Goal: Use online tool/utility: Utilize a website feature to perform a specific function

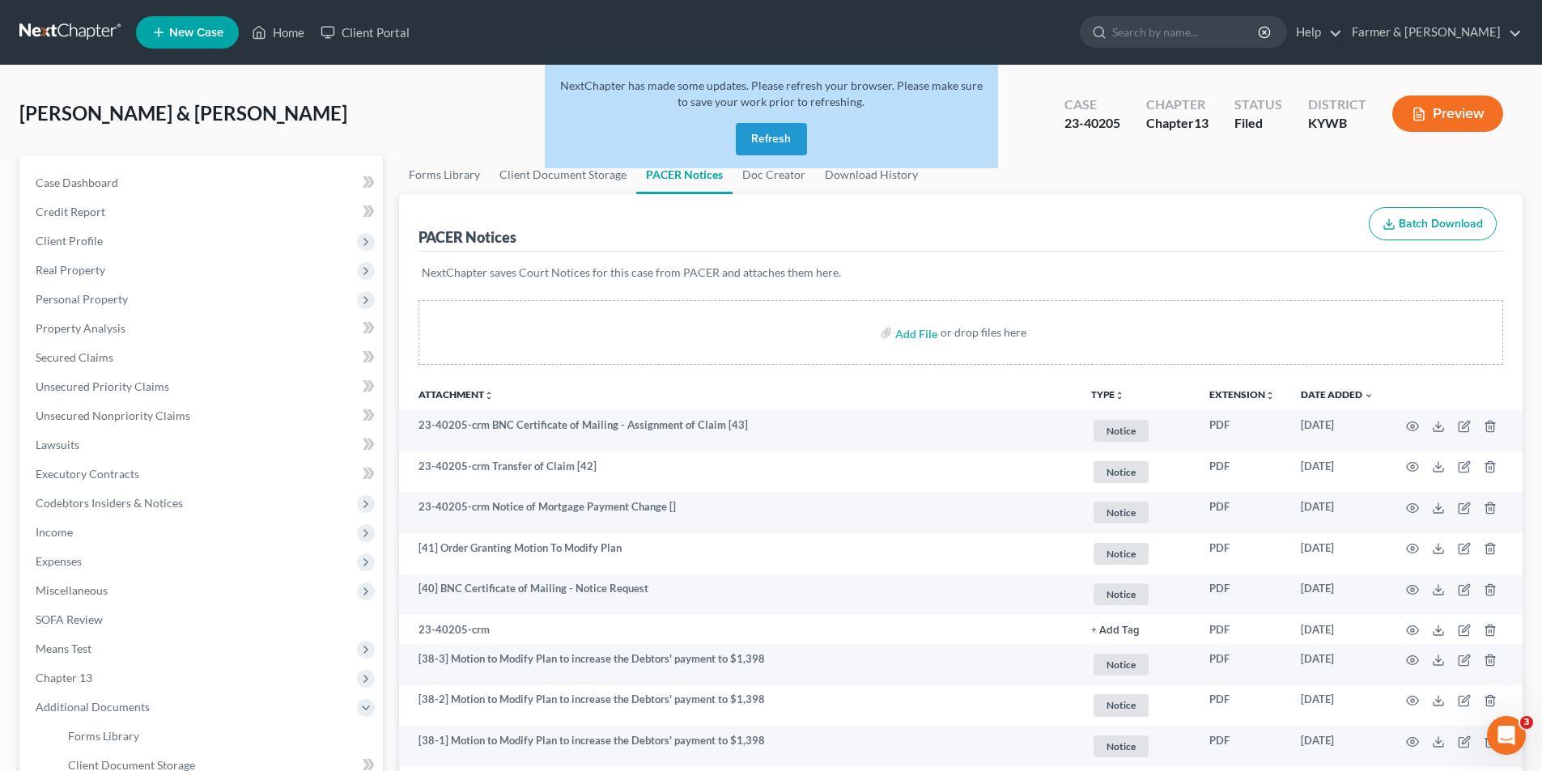
click at [60, 42] on link at bounding box center [71, 32] width 104 height 29
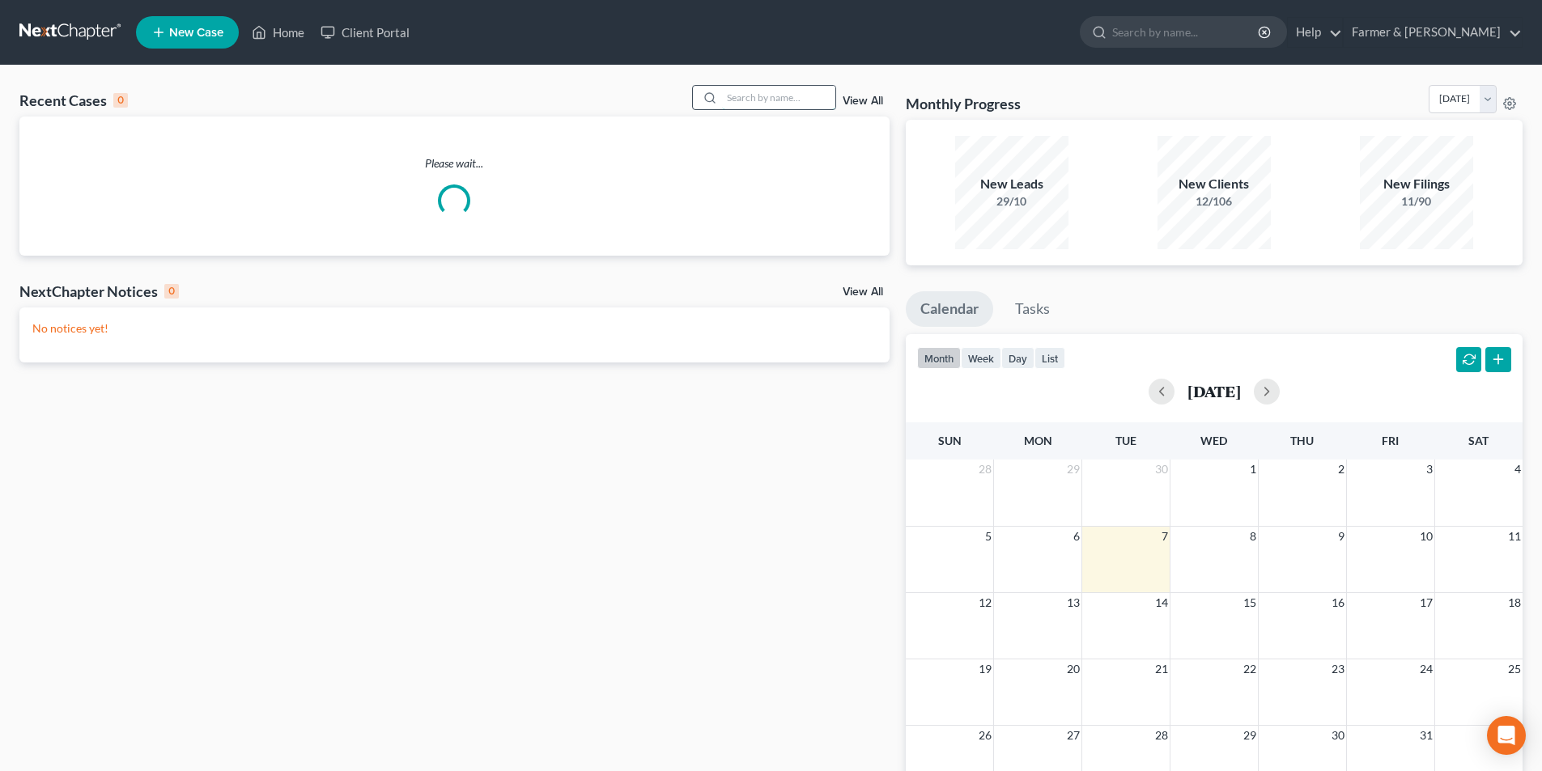
click at [789, 95] on input "search" at bounding box center [778, 97] width 113 height 23
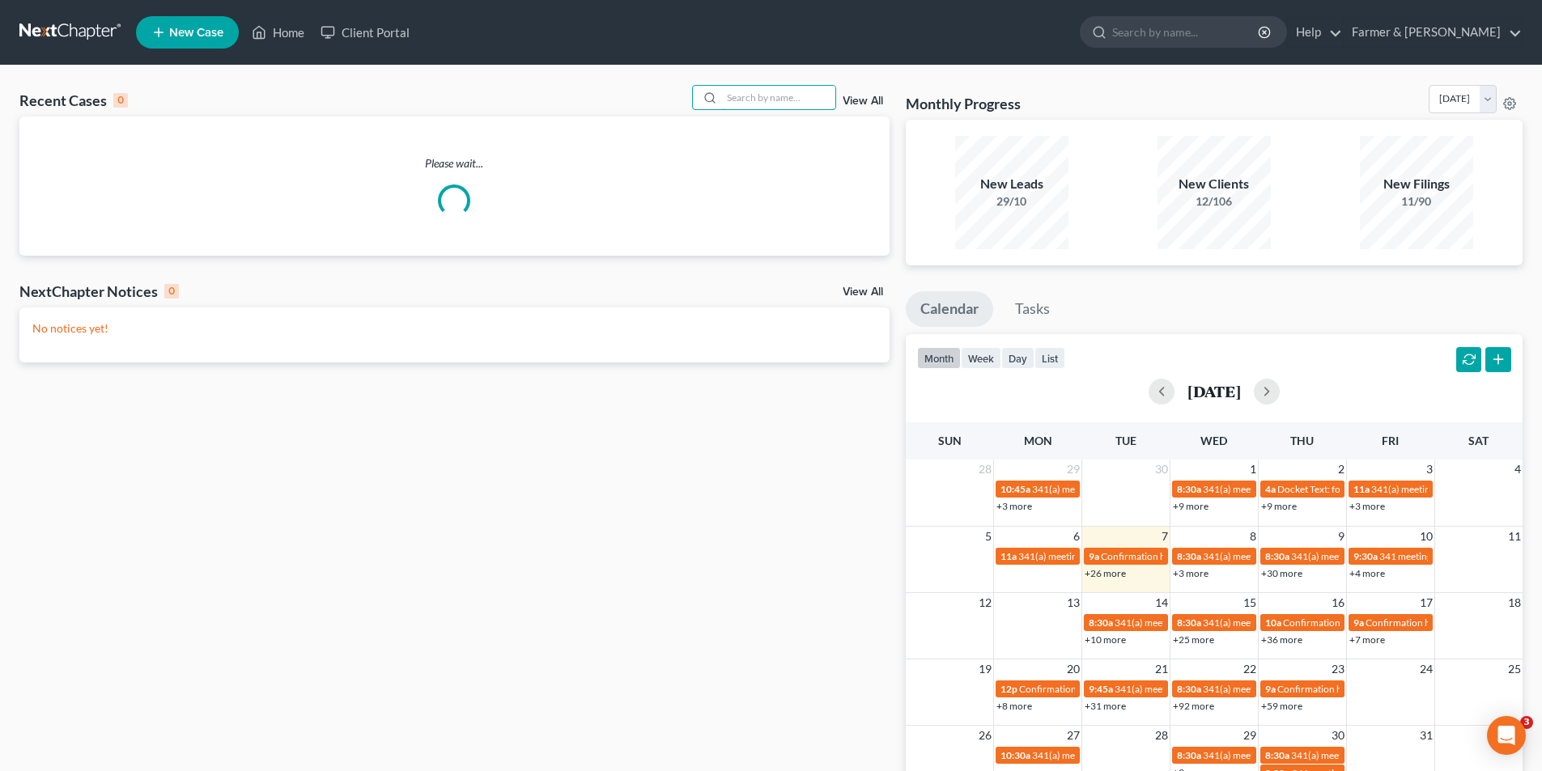
paste input "25-61016"
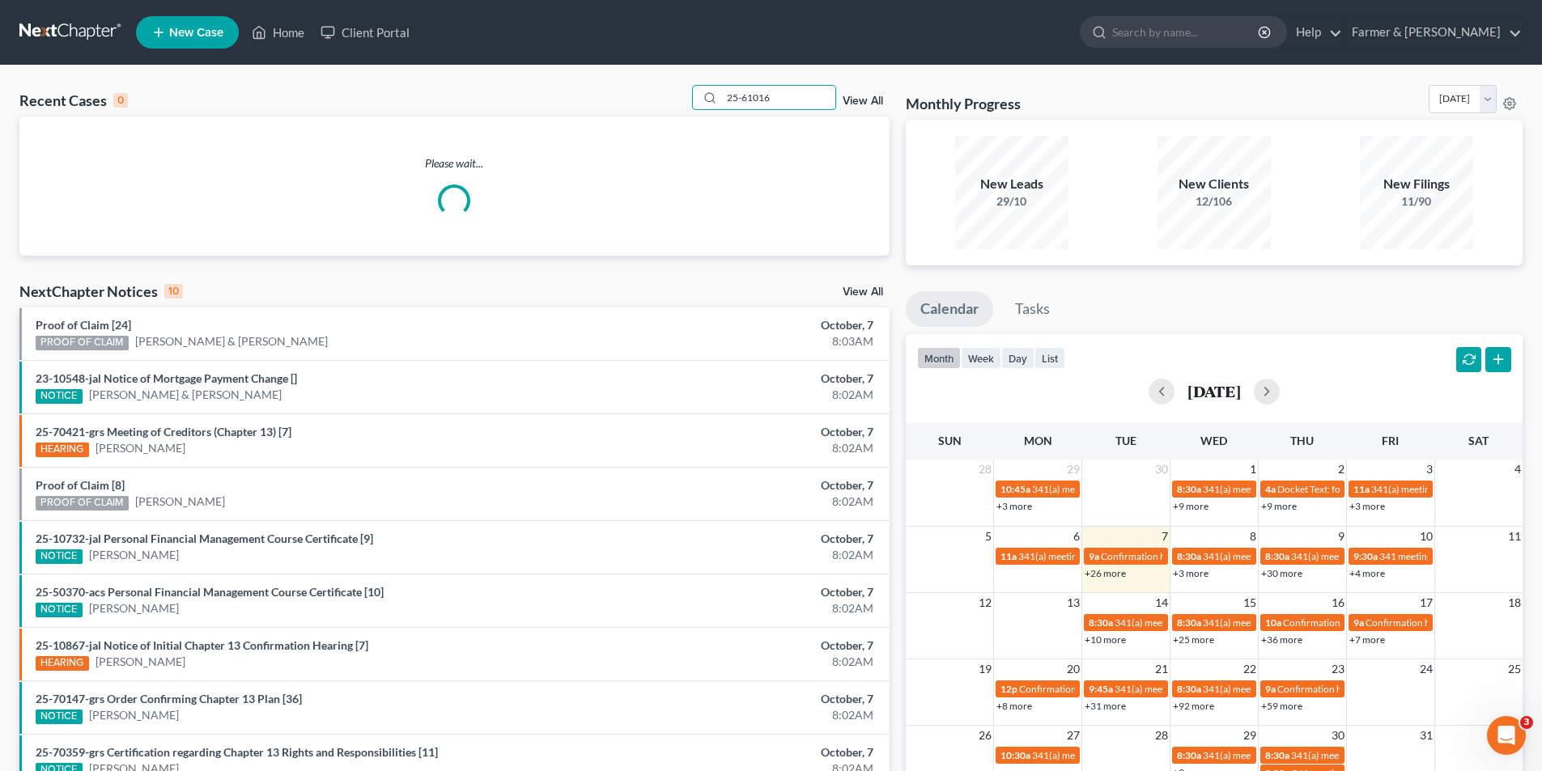
type input "25-61016"
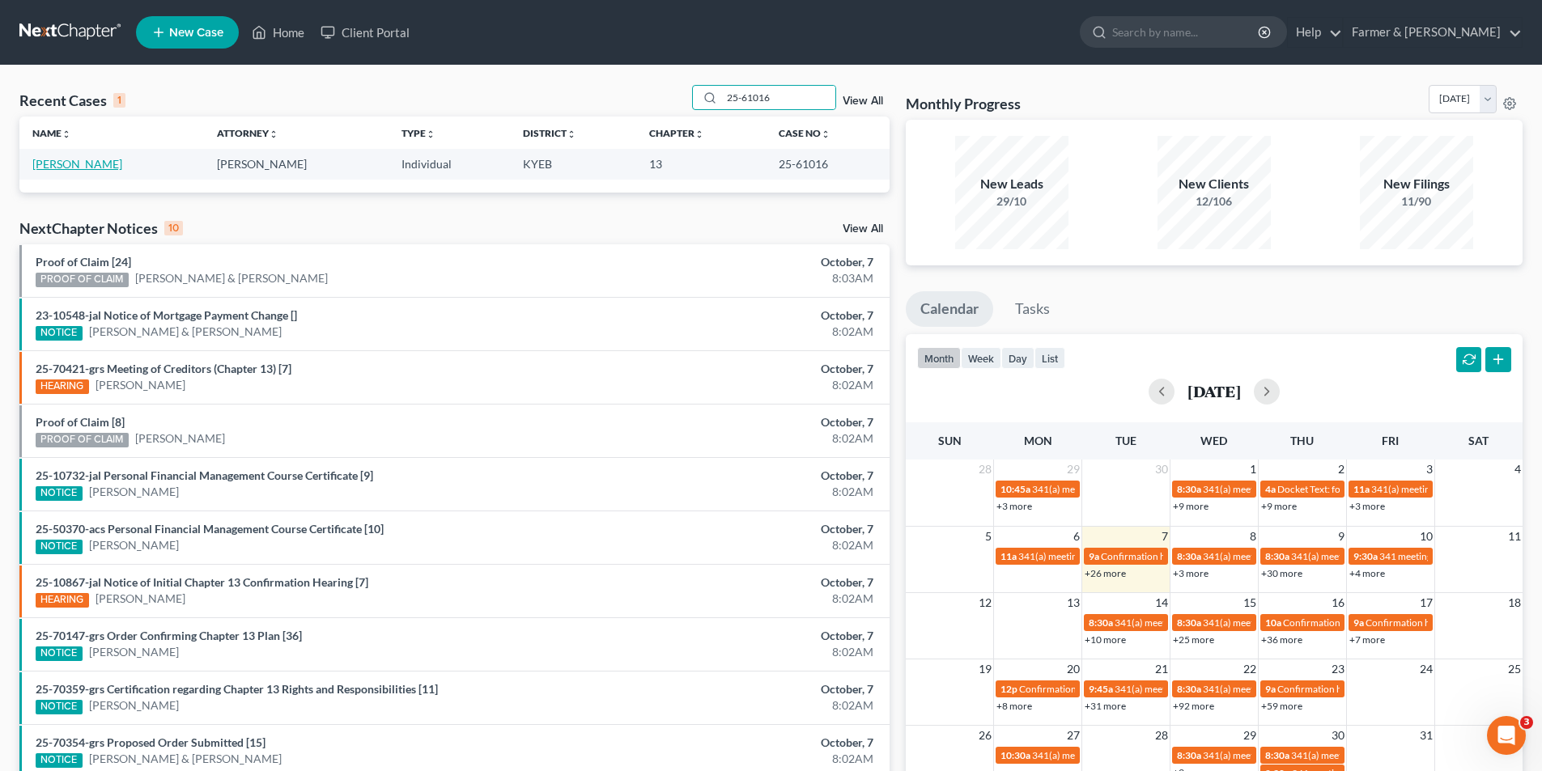
click at [86, 163] on link "Loveless, Derrick" at bounding box center [77, 164] width 90 height 14
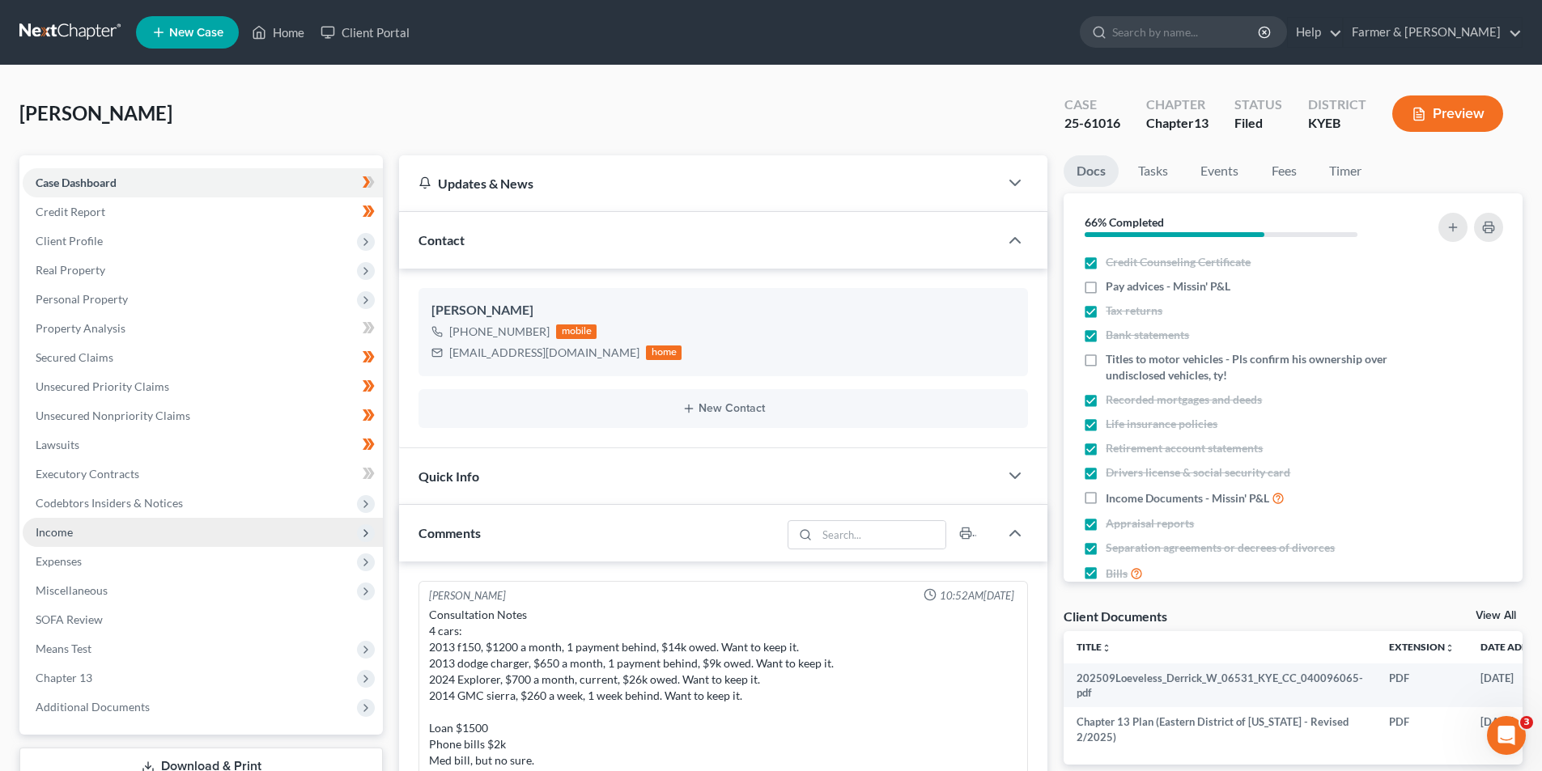
scroll to position [548, 0]
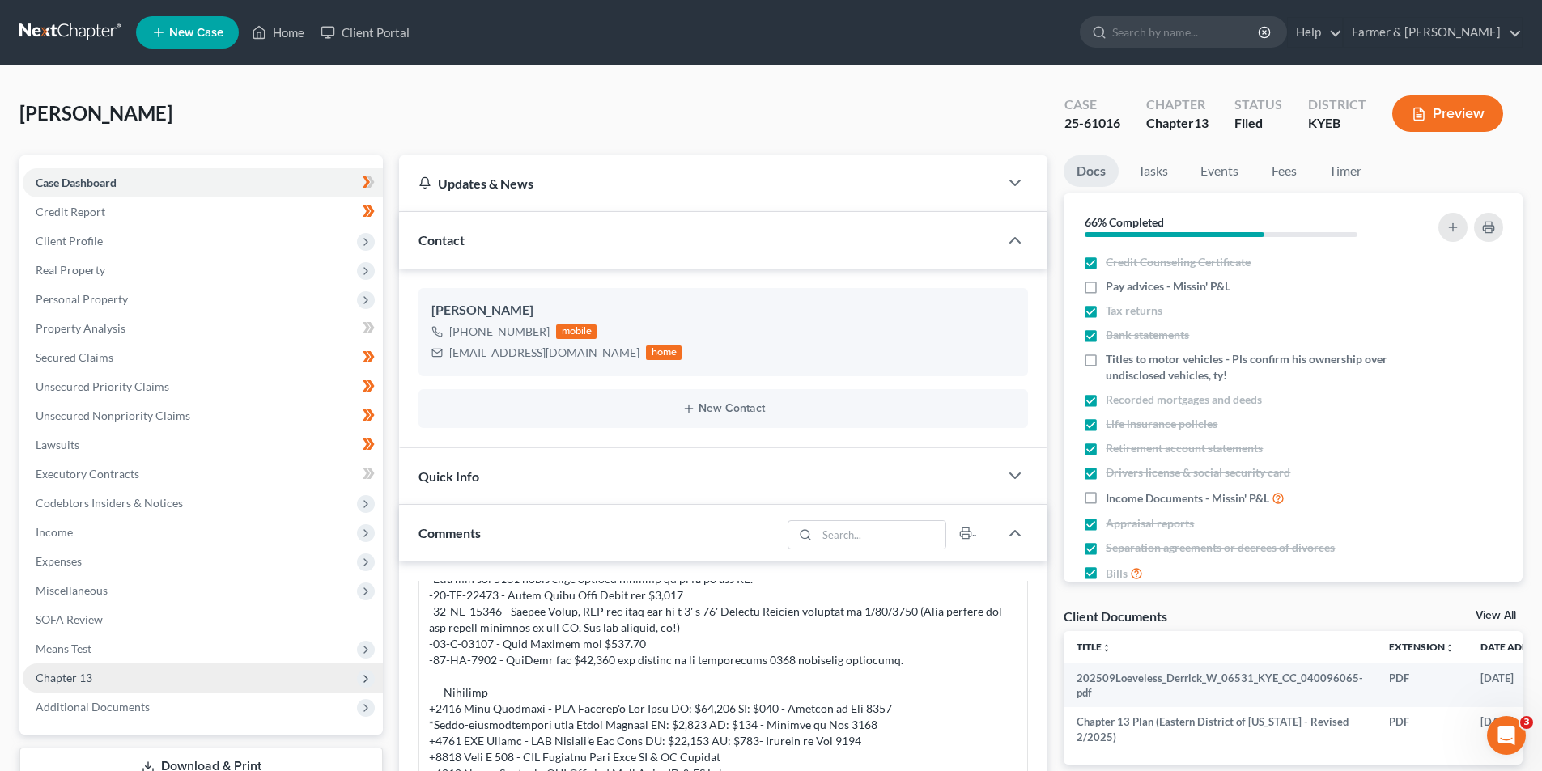
click at [119, 682] on span "Chapter 13" at bounding box center [203, 678] width 360 height 29
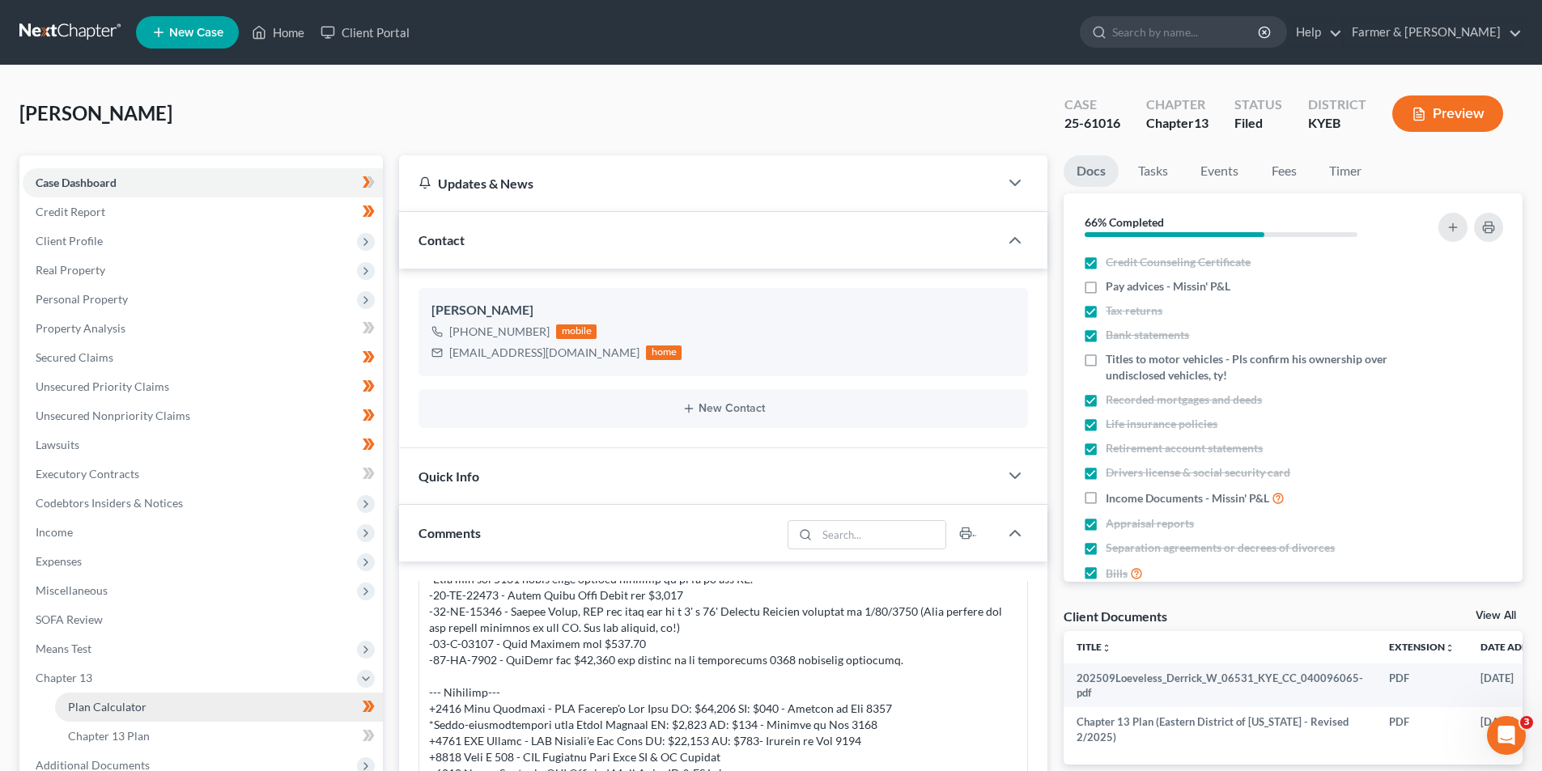
click at [138, 710] on span "Plan Calculator" at bounding box center [107, 707] width 79 height 14
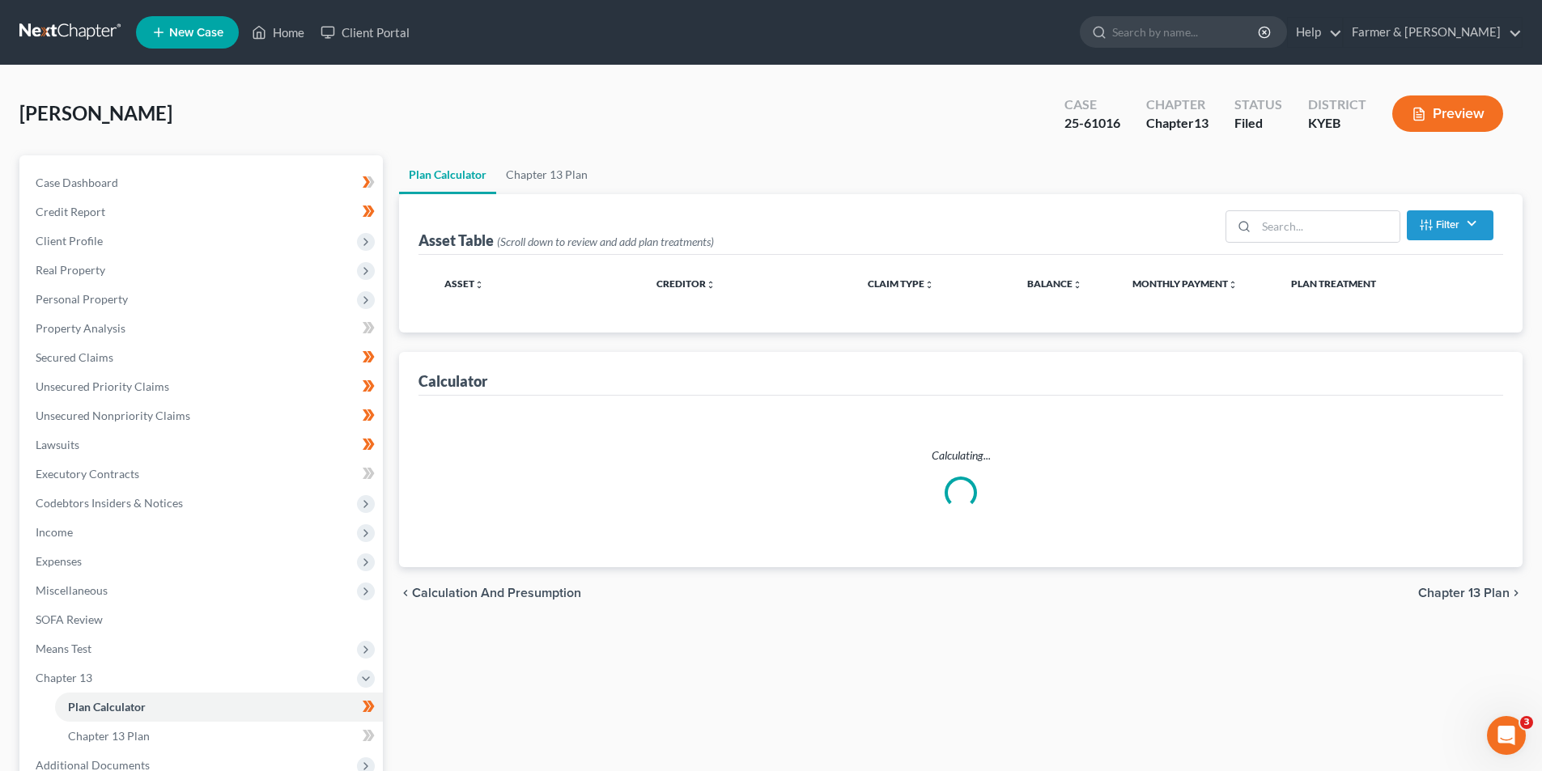
select select "59"
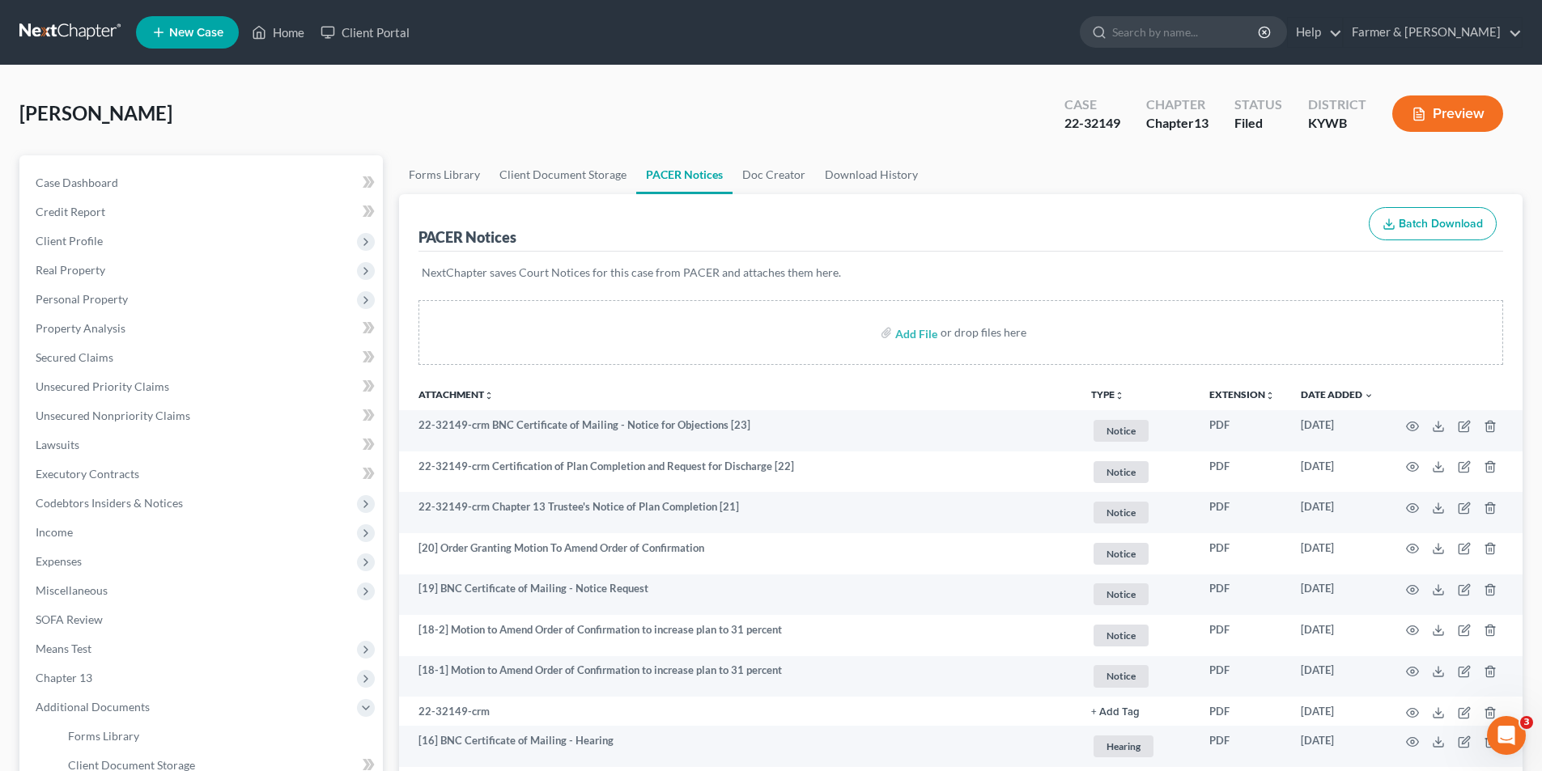
drag, startPoint x: 78, startPoint y: 33, endPoint x: 512, endPoint y: 152, distance: 450.7
click at [79, 33] on link at bounding box center [71, 32] width 104 height 29
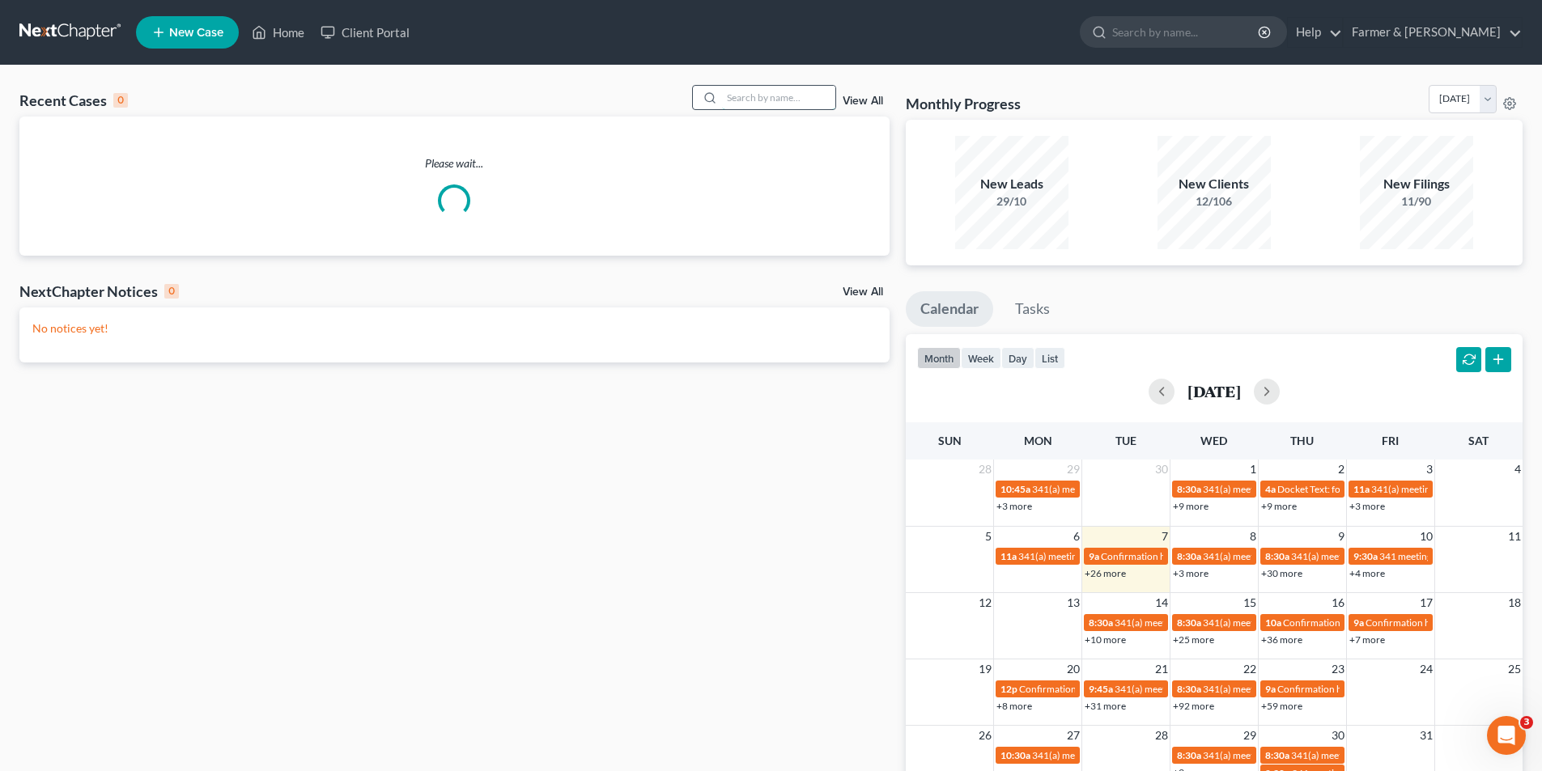
click at [771, 102] on input "search" at bounding box center [778, 97] width 113 height 23
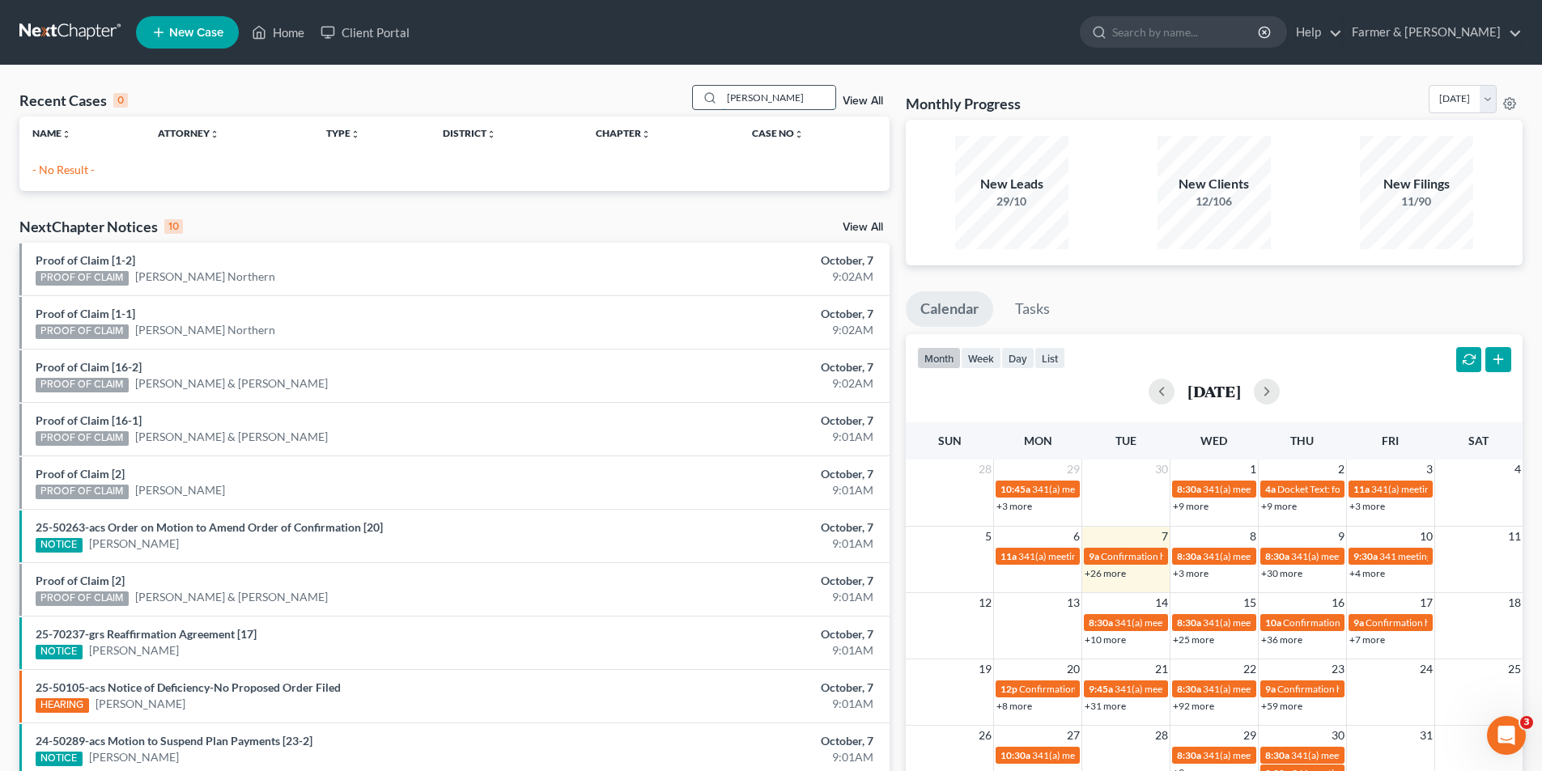
click at [784, 97] on input "samantha tihgue" at bounding box center [778, 97] width 113 height 23
type input "samantha tigue"
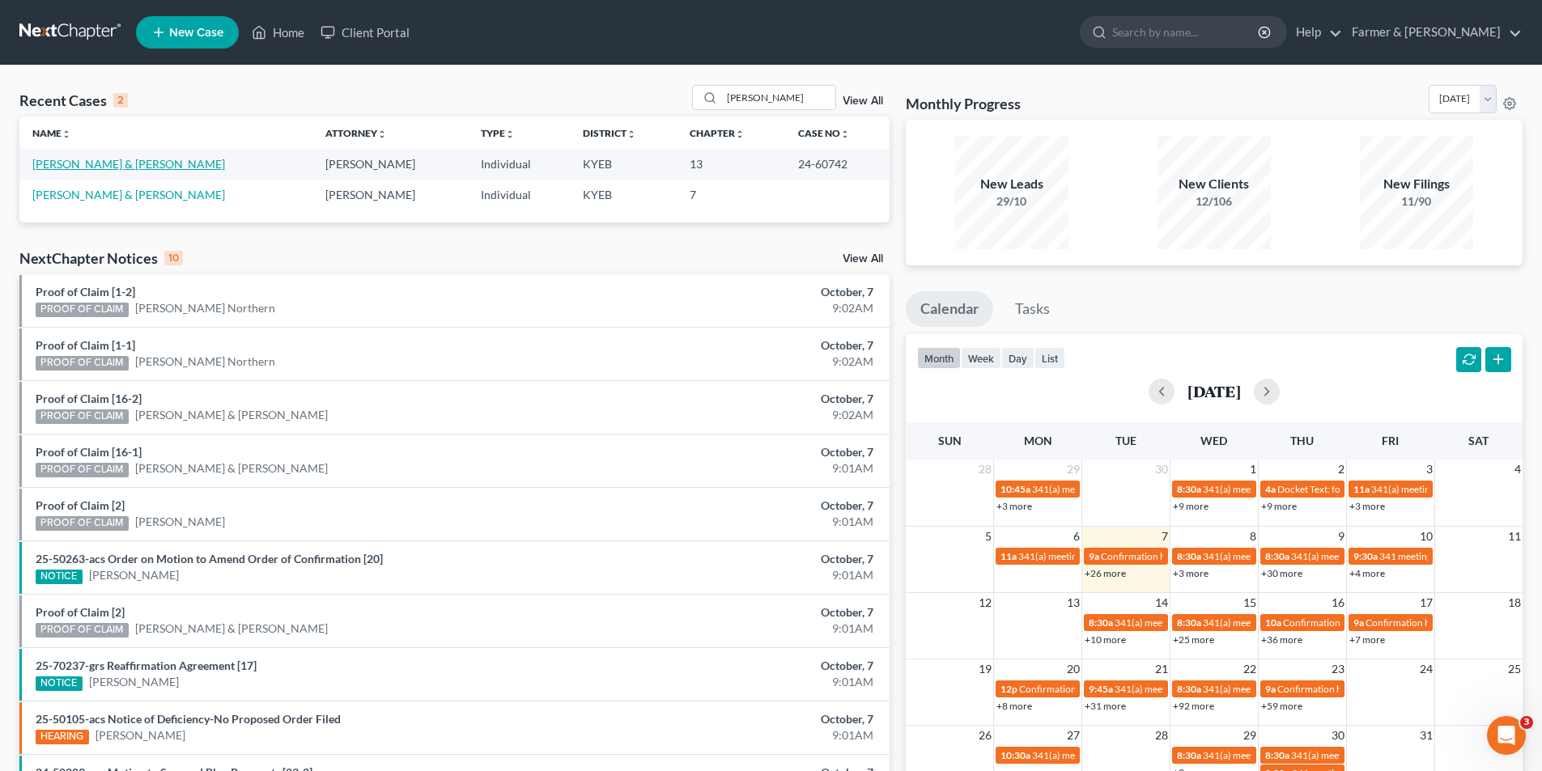
click at [117, 166] on link "Tigue, Samantha & Keith" at bounding box center [128, 164] width 193 height 14
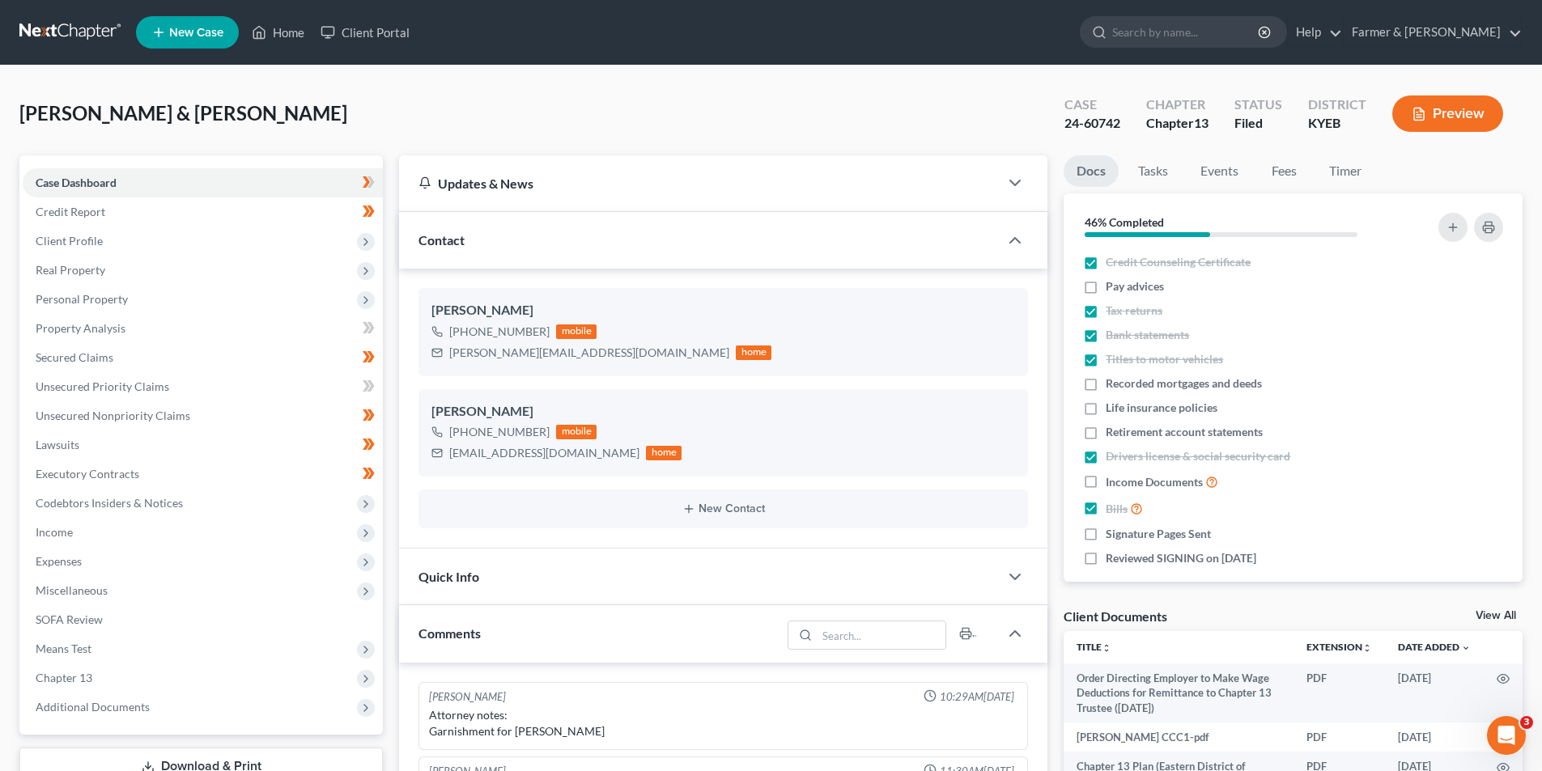
scroll to position [57, 0]
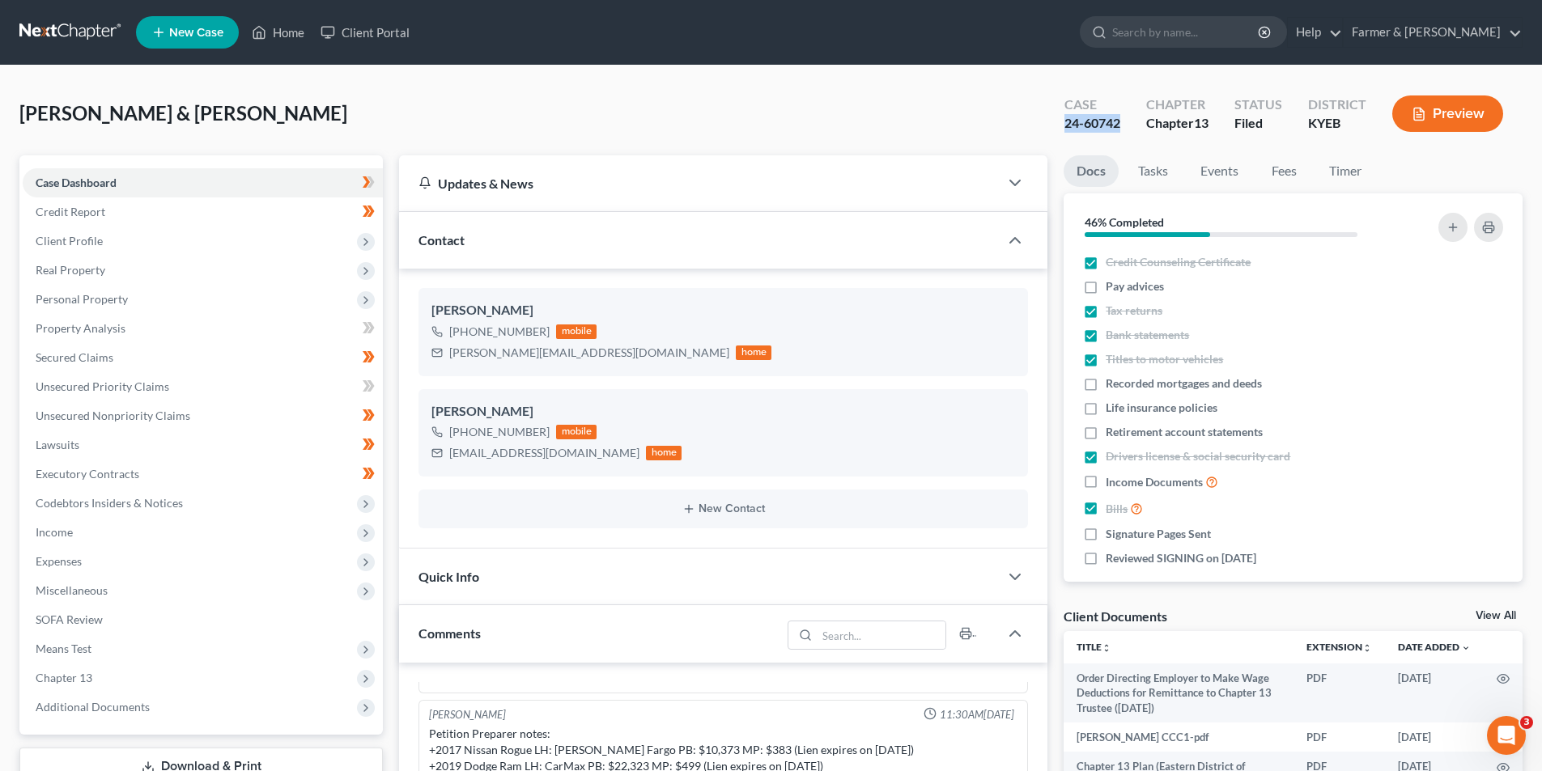
drag, startPoint x: 1123, startPoint y: 123, endPoint x: 1062, endPoint y: 129, distance: 61.0
click at [1062, 129] on div "Case 24-60742" at bounding box center [1093, 115] width 82 height 48
